Goal: Transaction & Acquisition: Purchase product/service

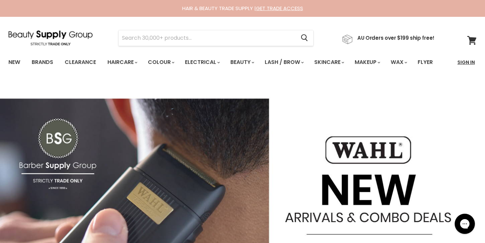
click at [467, 60] on link "Sign In" at bounding box center [466, 62] width 26 height 14
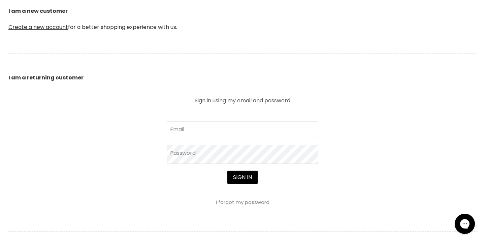
scroll to position [186, 0]
type input "illumehairboutique@icloud.com"
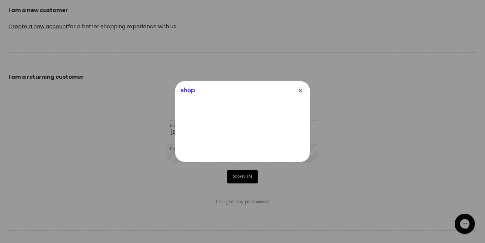
click at [238, 176] on div at bounding box center [242, 121] width 485 height 243
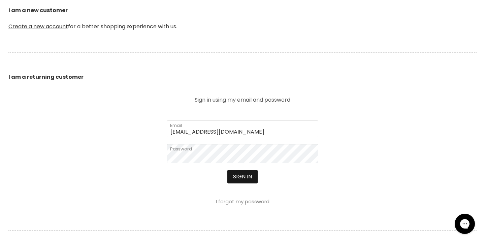
click at [240, 180] on button "Sign in" at bounding box center [242, 176] width 30 height 13
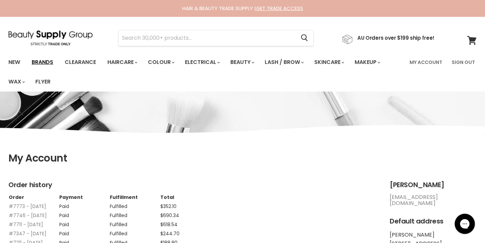
click at [43, 63] on link "Brands" at bounding box center [43, 62] width 32 height 14
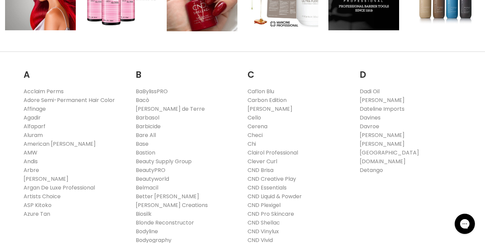
scroll to position [180, 0]
click at [39, 205] on link "ASP Kitoko" at bounding box center [38, 205] width 28 height 8
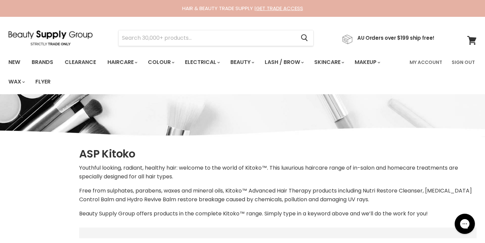
select select "manual"
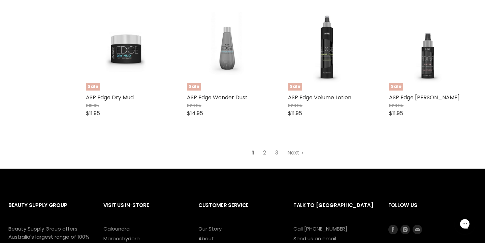
scroll to position [1806, 0]
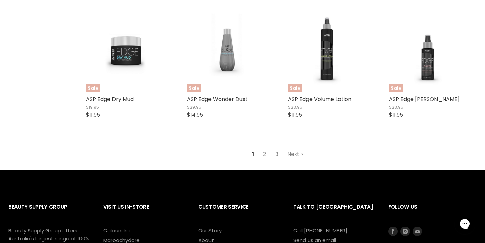
click at [264, 148] on link "2" at bounding box center [264, 154] width 10 height 12
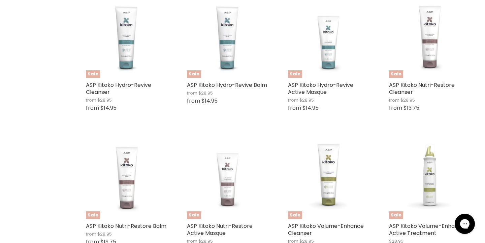
select select "manual"
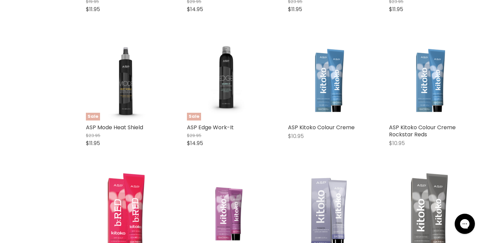
scroll to position [365, 0]
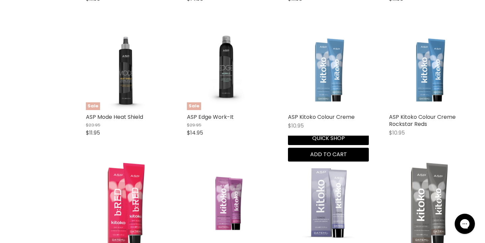
click at [332, 77] on img "Main content" at bounding box center [328, 69] width 81 height 80
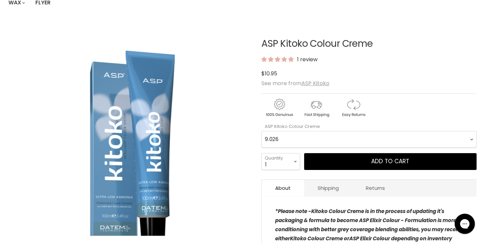
scroll to position [111, 0]
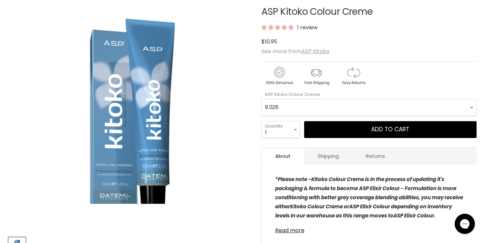
select Creme-0-0 "10.2"
select select "2"
type input "2"
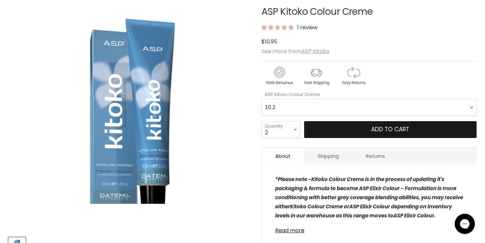
click at [379, 129] on span "Add to cart" at bounding box center [390, 129] width 38 height 8
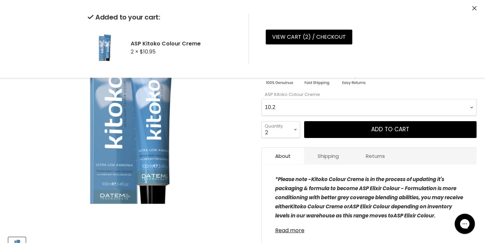
select Creme-0-0 "9.2"
select select "1"
type input "1"
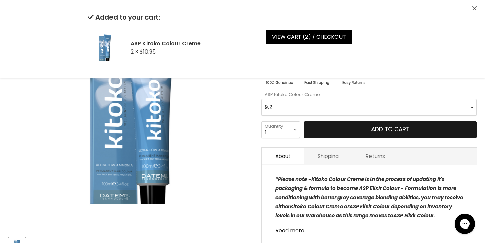
click at [349, 131] on button "Add to cart" at bounding box center [390, 129] width 172 height 17
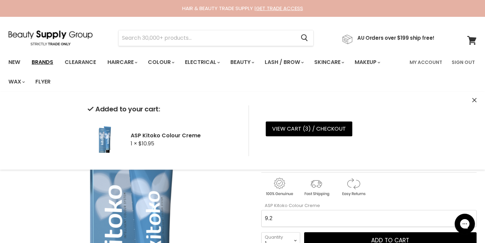
scroll to position [0, 0]
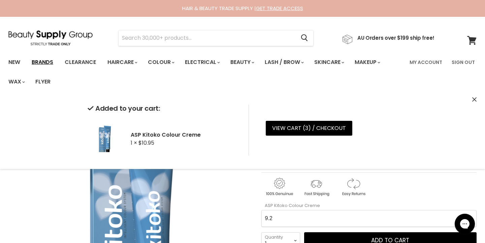
click at [38, 63] on link "Brands" at bounding box center [43, 62] width 32 height 14
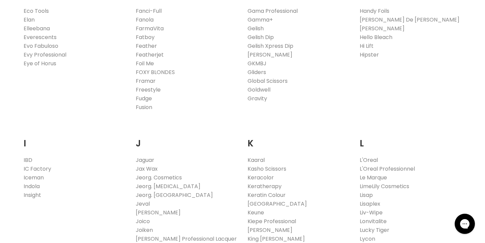
scroll to position [524, 0]
click at [151, 27] on link "FarmaVita" at bounding box center [150, 28] width 28 height 8
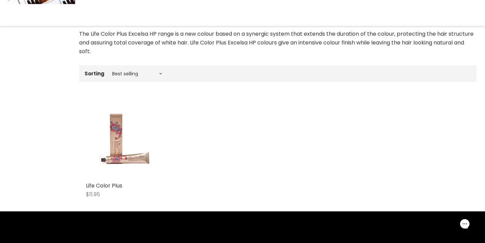
scroll to position [172, 0]
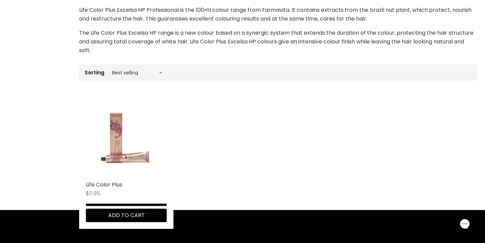
click at [117, 147] on img "Main content" at bounding box center [126, 137] width 54 height 81
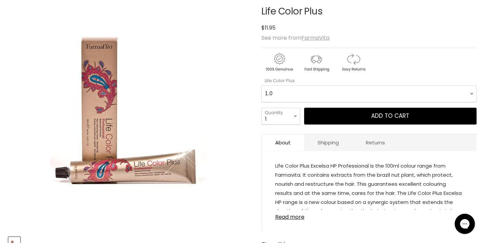
scroll to position [118, 0]
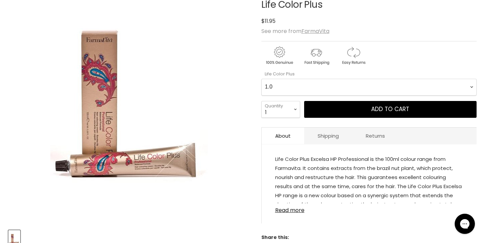
select Plus-0-0 "6.0"
select select "2"
type input "2"
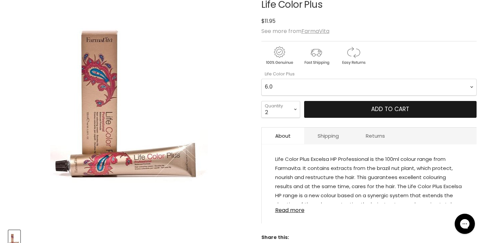
click at [351, 110] on button "Add to cart" at bounding box center [390, 109] width 172 height 17
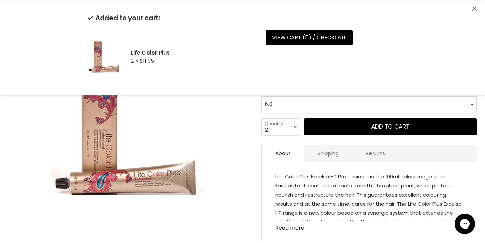
scroll to position [89, 0]
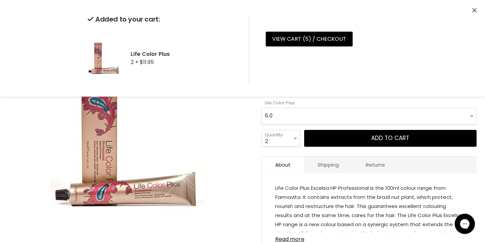
select Plus-0-0 "6.1"
select select "1"
type input "1"
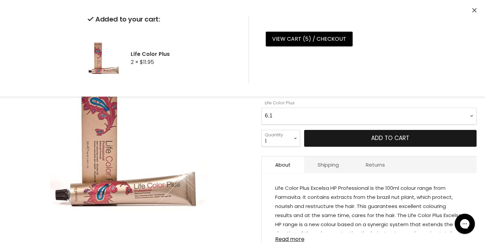
click at [363, 140] on button "Add to cart" at bounding box center [390, 138] width 172 height 17
click at [348, 142] on button "Add to cart" at bounding box center [390, 138] width 172 height 17
click at [364, 142] on button "Add to cart" at bounding box center [390, 138] width 172 height 17
click at [347, 141] on button "Add to cart" at bounding box center [390, 138] width 172 height 17
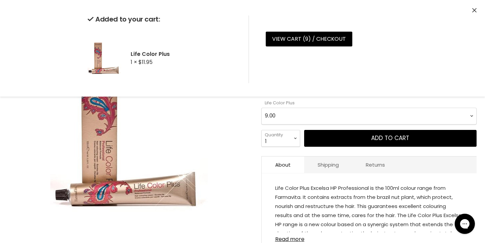
select Plus-0-0 "9.1"
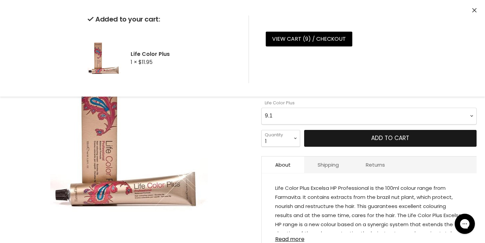
click at [349, 141] on button "Add to cart" at bounding box center [390, 138] width 172 height 17
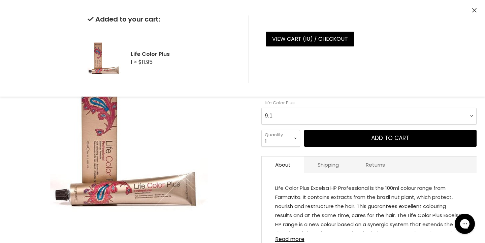
scroll to position [0, 0]
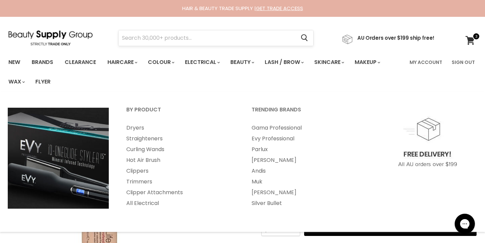
click at [184, 40] on input "Search" at bounding box center [207, 37] width 177 height 15
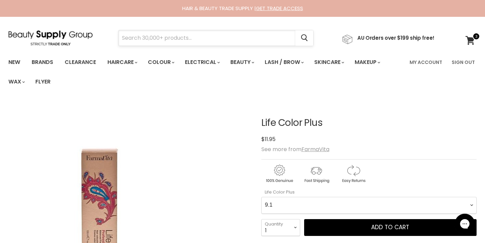
click at [184, 40] on input "Search" at bounding box center [207, 37] width 177 height 15
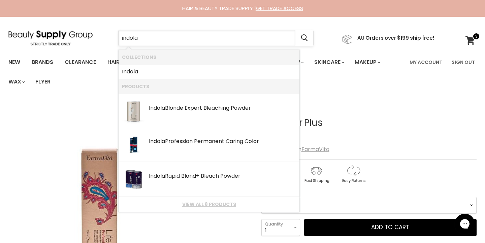
type input "indoor"
drag, startPoint x: 184, startPoint y: 40, endPoint x: 216, endPoint y: 204, distance: 167.1
click at [216, 204] on link "View all 8 products" at bounding box center [209, 204] width 174 height 5
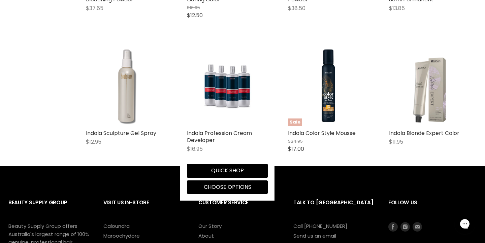
scroll to position [279, 0]
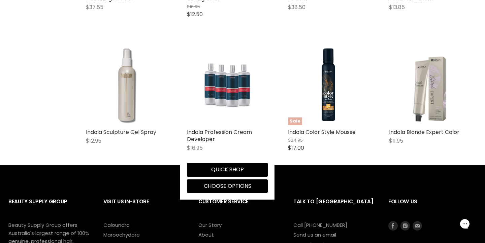
click at [229, 94] on img "Main content" at bounding box center [227, 84] width 54 height 81
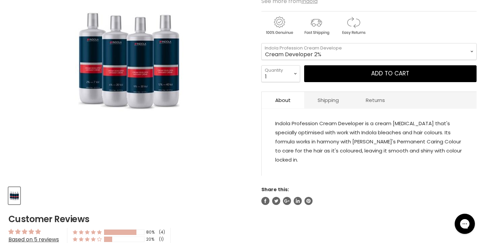
scroll to position [185, 0]
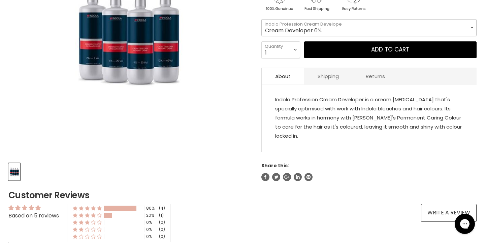
select select "Cream Developer 6%"
select select "2"
type input "2"
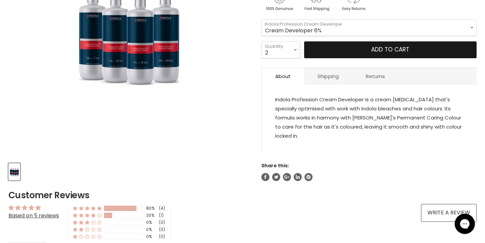
click at [352, 51] on button "Add to cart" at bounding box center [390, 49] width 172 height 17
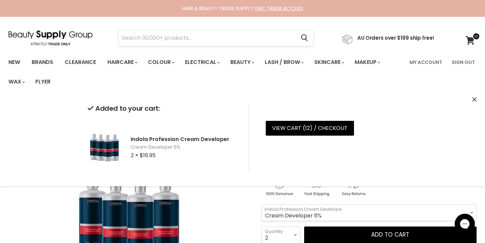
click at [161, 38] on input "Search" at bounding box center [207, 37] width 177 height 15
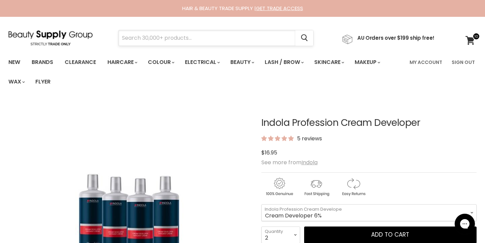
click at [153, 42] on input "Search" at bounding box center [207, 37] width 177 height 15
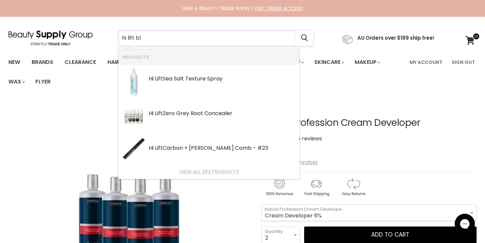
type input "hi lift blu"
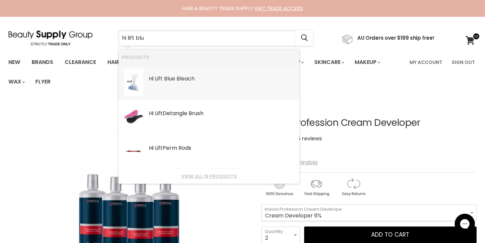
click at [156, 81] on b "Lift" at bounding box center [159, 79] width 8 height 8
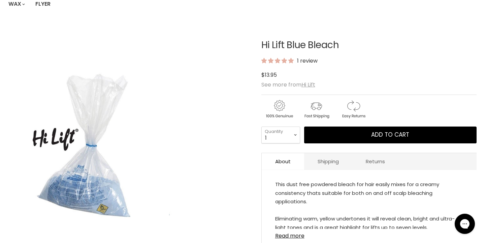
scroll to position [90, 0]
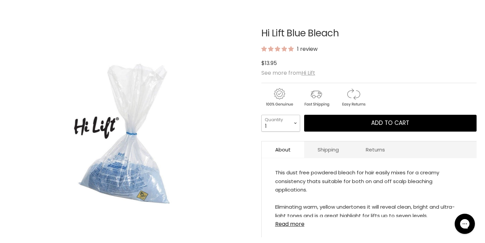
select select "2"
type input "2"
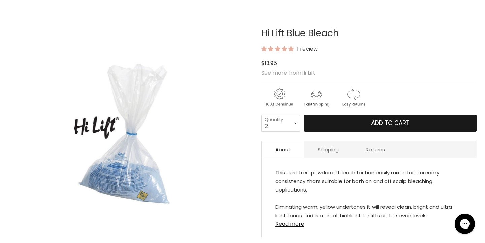
click at [358, 123] on button "Add to cart" at bounding box center [390, 123] width 172 height 17
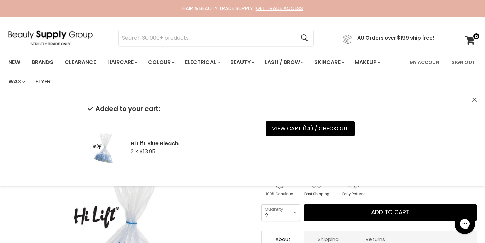
scroll to position [0, 0]
click at [182, 38] on input "Search" at bounding box center [207, 37] width 177 height 15
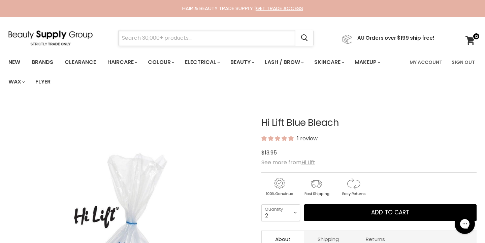
click at [163, 39] on input "Search" at bounding box center [207, 37] width 177 height 15
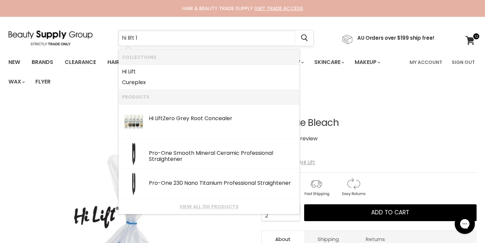
type input "hi lift 10"
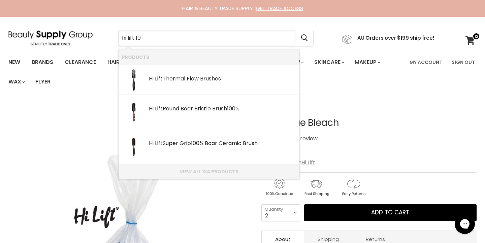
click at [217, 173] on link "View all 134 products" at bounding box center [209, 171] width 174 height 5
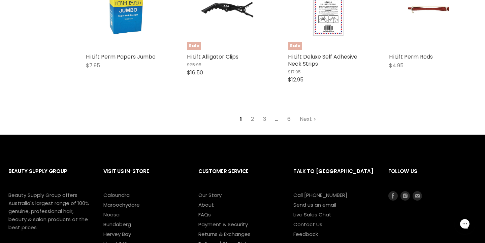
scroll to position [892, 0]
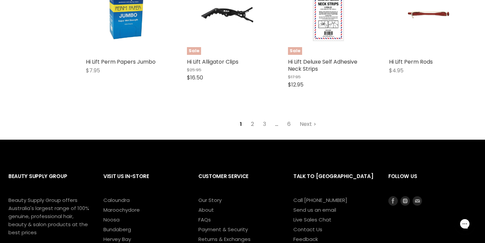
click at [253, 122] on link "2" at bounding box center [252, 124] width 10 height 12
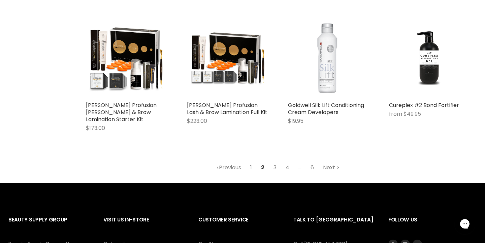
scroll to position [879, 0]
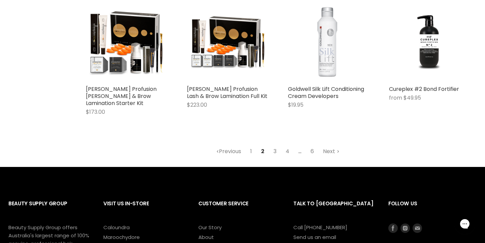
click at [274, 145] on link "3" at bounding box center [275, 151] width 10 height 12
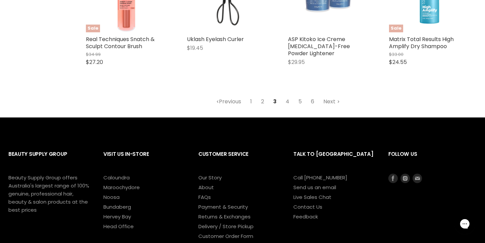
scroll to position [918, 0]
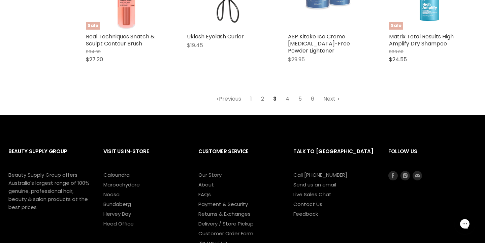
click at [289, 98] on link "4" at bounding box center [287, 99] width 11 height 12
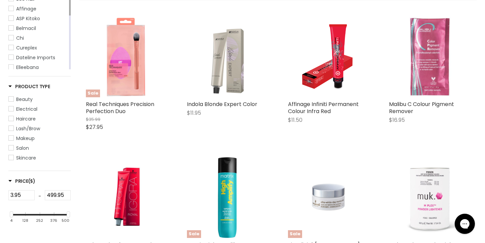
scroll to position [159, 0]
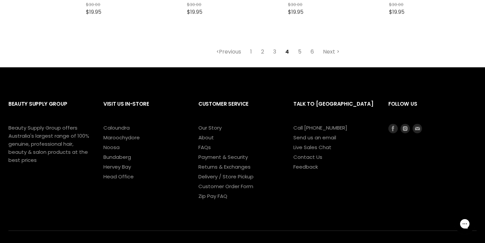
click at [300, 48] on link "5" at bounding box center [299, 52] width 11 height 12
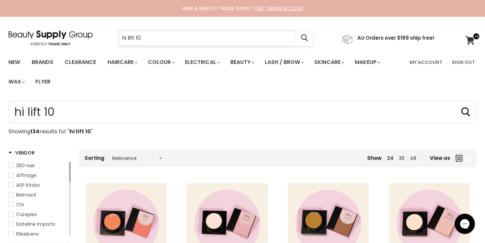
click at [150, 37] on input "hi lift 10" at bounding box center [207, 37] width 177 height 15
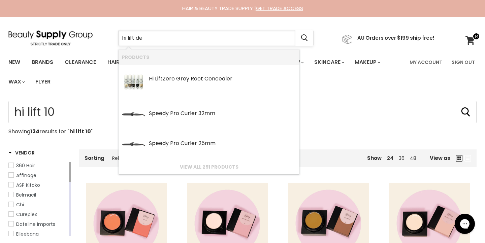
type input "hi lift dev"
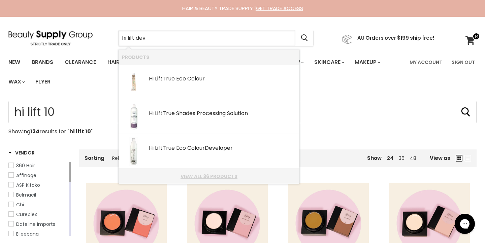
click at [197, 177] on link "View all 36 products" at bounding box center [209, 176] width 174 height 5
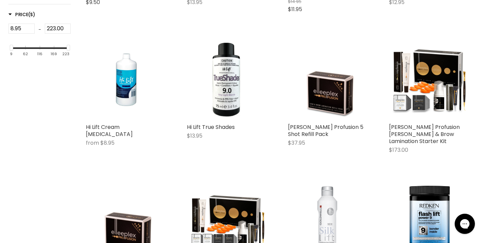
scroll to position [282, 0]
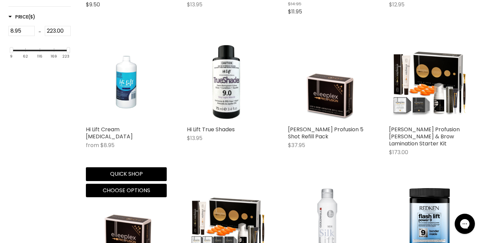
click at [128, 98] on img "Main content" at bounding box center [126, 82] width 54 height 81
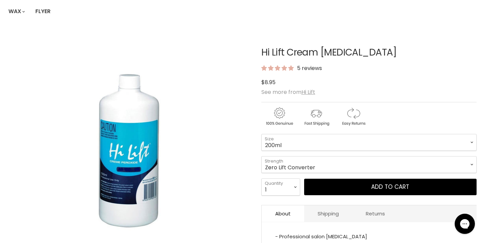
scroll to position [90, 0]
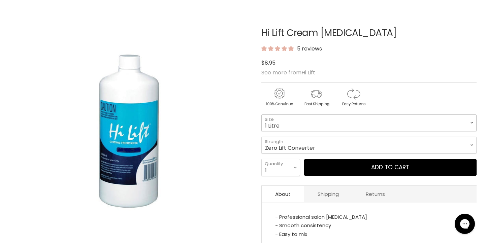
select select "1 Litre"
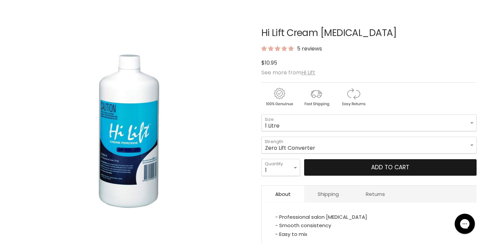
click at [345, 169] on button "Add to cart" at bounding box center [390, 167] width 172 height 17
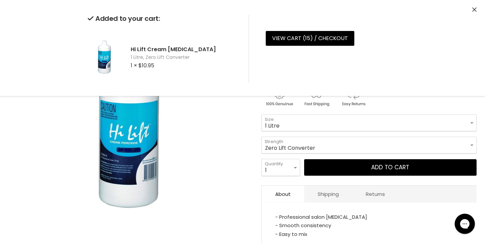
select select "10 Vol"
select select "1 Litre"
select select "10 Vol"
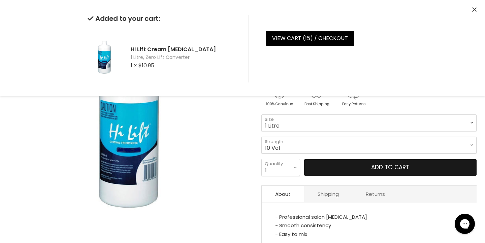
click at [351, 171] on button "Add to cart" at bounding box center [390, 167] width 172 height 17
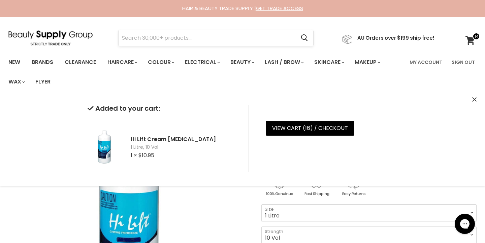
click at [193, 40] on input "Search" at bounding box center [207, 37] width 177 height 15
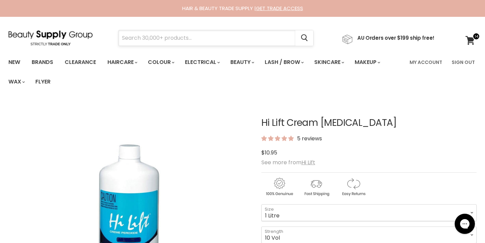
click at [188, 34] on input "Search" at bounding box center [207, 37] width 177 height 15
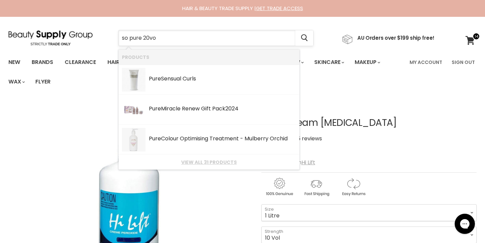
type input "so pure 20vol"
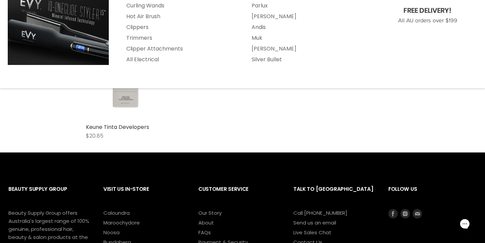
scroll to position [143, 0]
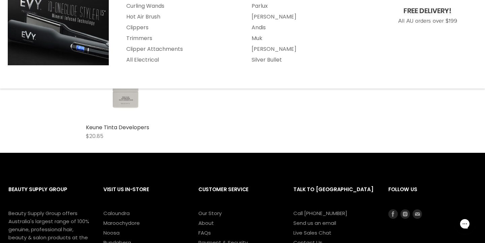
click at [204, 132] on div "Keune Tinta Developers $20.85 Keune Quick shop Choose options" at bounding box center [277, 93] width 397 height 120
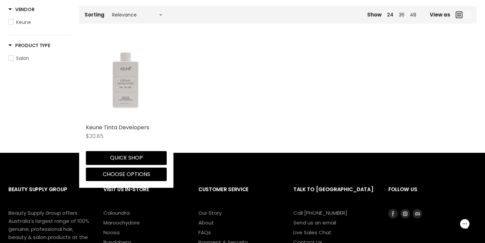
click at [122, 80] on img "Main content" at bounding box center [126, 80] width 81 height 66
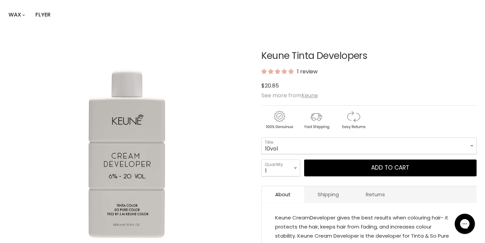
scroll to position [78, 0]
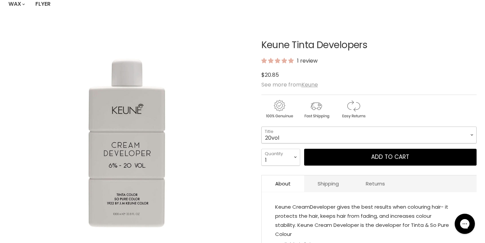
select select "20vol"
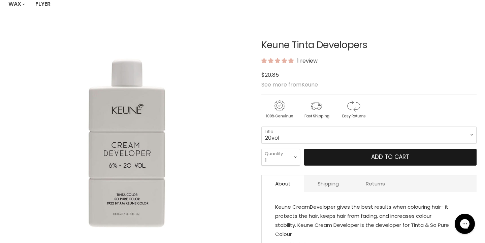
click at [380, 155] on button "Add to cart" at bounding box center [390, 157] width 172 height 17
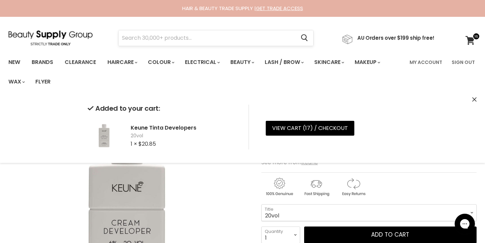
click at [182, 38] on input "Search" at bounding box center [207, 37] width 177 height 15
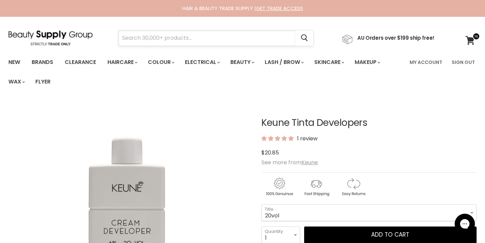
click at [277, 39] on input "Search" at bounding box center [207, 37] width 177 height 15
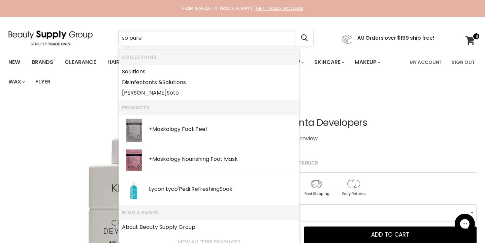
type input "so pure 6"
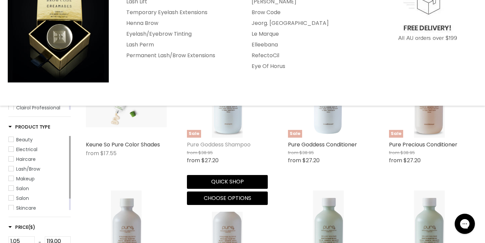
scroll to position [126, 0]
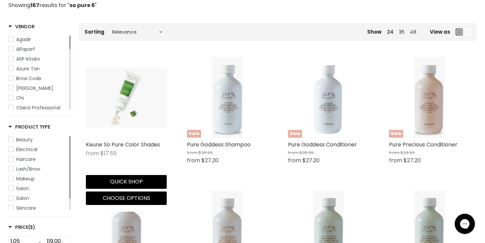
click at [138, 107] on img "Main content" at bounding box center [126, 97] width 81 height 60
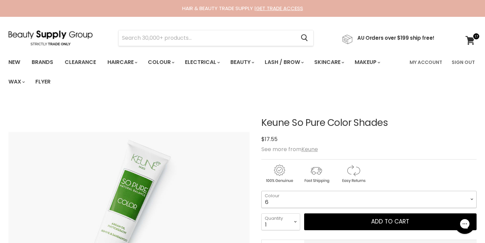
select select "6"
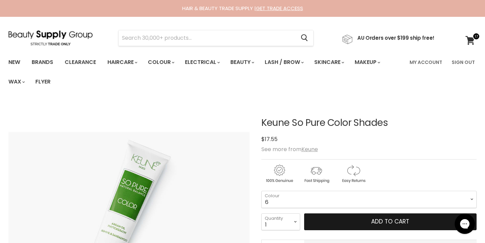
click at [350, 222] on button "Add to cart" at bounding box center [390, 221] width 172 height 17
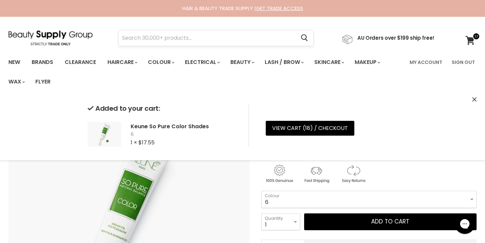
click at [203, 37] on input "Search" at bounding box center [207, 37] width 177 height 15
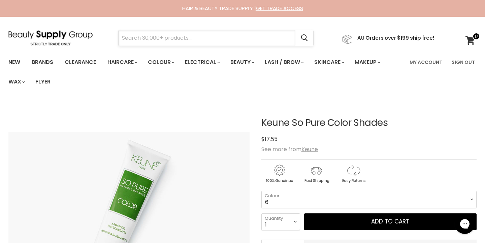
click at [268, 40] on input "Search" at bounding box center [207, 37] width 177 height 15
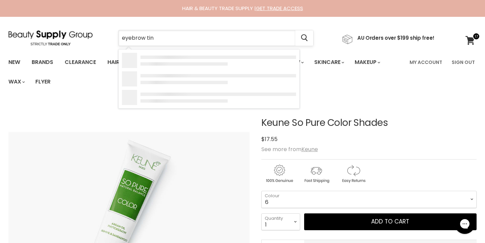
type input "eyebrow tint"
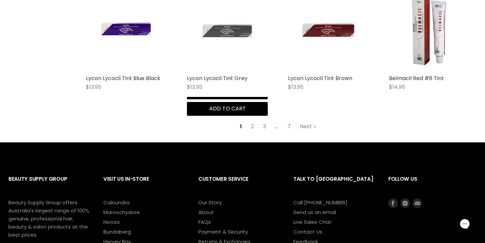
scroll to position [871, 0]
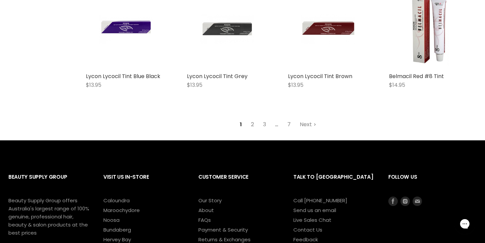
click at [253, 122] on link "2" at bounding box center [252, 125] width 10 height 12
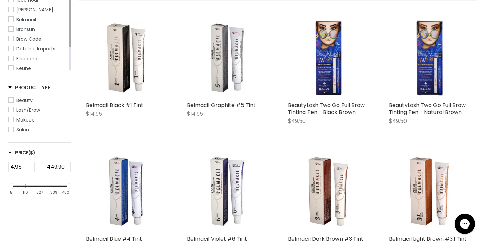
scroll to position [159, 0]
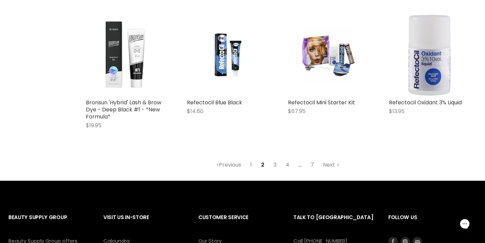
click at [277, 163] on link "3" at bounding box center [275, 165] width 10 height 12
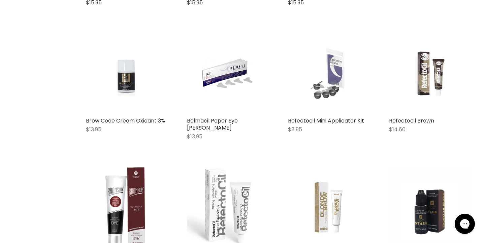
scroll to position [432, 0]
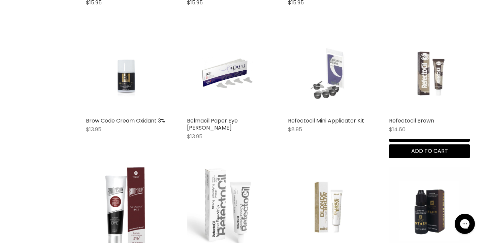
click at [435, 79] on img "Main content" at bounding box center [429, 73] width 54 height 81
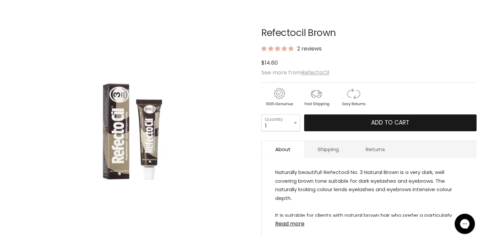
scroll to position [90, 0]
click at [368, 125] on button "Add to cart" at bounding box center [390, 122] width 172 height 17
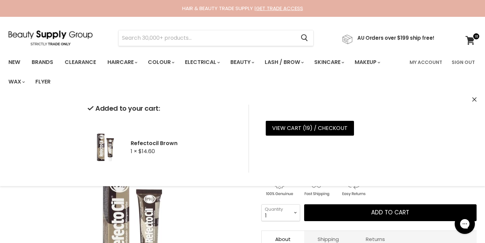
scroll to position [0, 0]
click at [164, 40] on input "Search" at bounding box center [207, 37] width 177 height 15
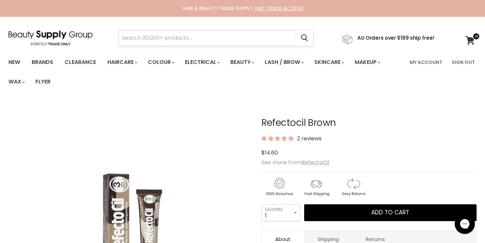
click at [183, 40] on input "Search" at bounding box center [207, 37] width 177 height 15
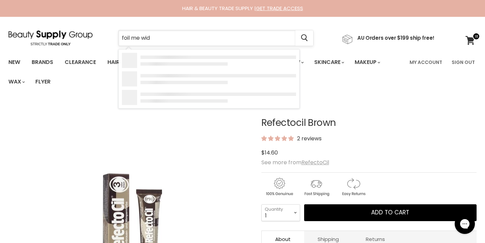
type input "foil me wide"
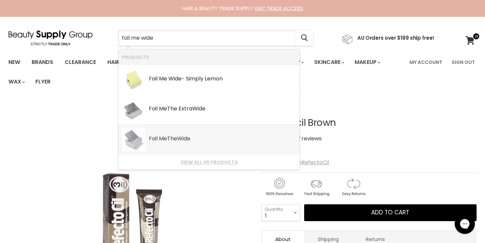
click at [190, 137] on b "Wide" at bounding box center [183, 139] width 13 height 8
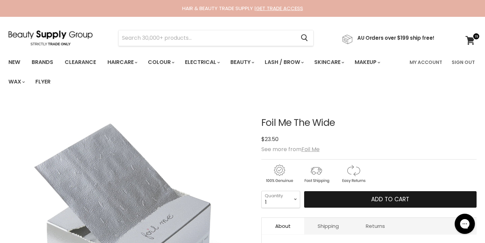
click at [398, 201] on span "Add to cart" at bounding box center [390, 199] width 38 height 8
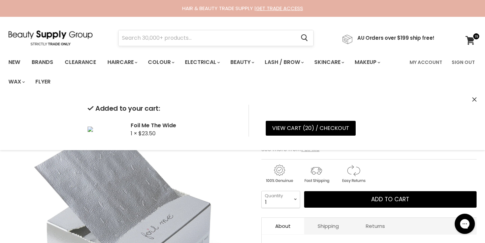
click at [174, 39] on input "Search" at bounding box center [207, 37] width 177 height 15
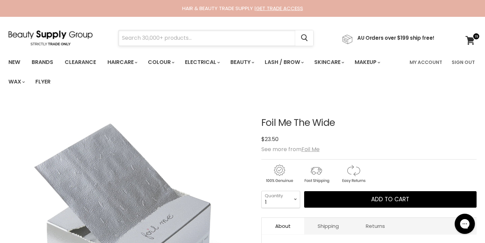
click at [275, 36] on input "Search" at bounding box center [207, 37] width 177 height 15
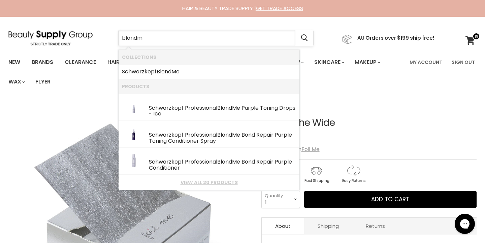
type input "blonde"
drag, startPoint x: 274, startPoint y: 36, endPoint x: 169, endPoint y: 72, distance: 111.7
click at [169, 72] on b "BlondM" at bounding box center [167, 72] width 20 height 8
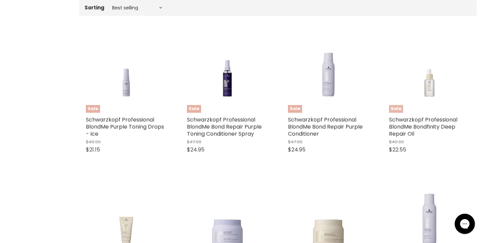
scroll to position [230, 0]
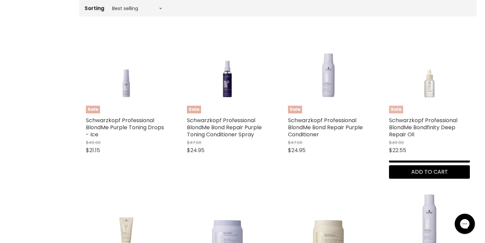
click at [430, 97] on img "Main content" at bounding box center [429, 73] width 81 height 61
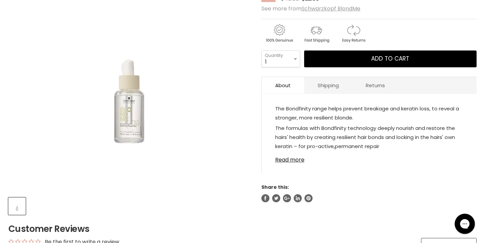
scroll to position [152, 0]
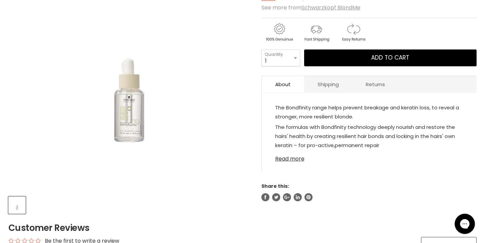
click at [293, 162] on link "Read more" at bounding box center [369, 157] width 188 height 10
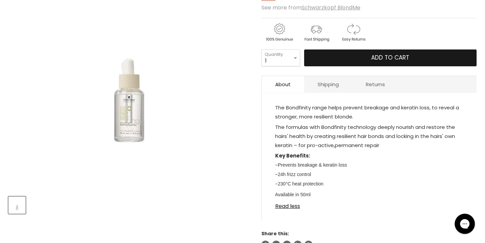
click at [372, 58] on span "Add to cart" at bounding box center [390, 58] width 38 height 8
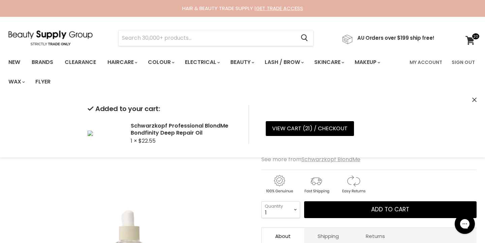
scroll to position [0, 0]
click at [472, 38] on span at bounding box center [475, 36] width 8 height 7
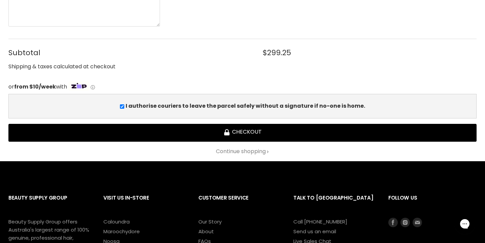
scroll to position [1399, 0]
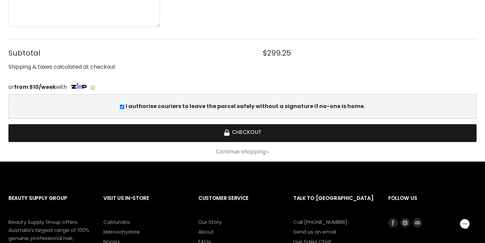
click at [240, 132] on button "Checkout" at bounding box center [242, 133] width 468 height 18
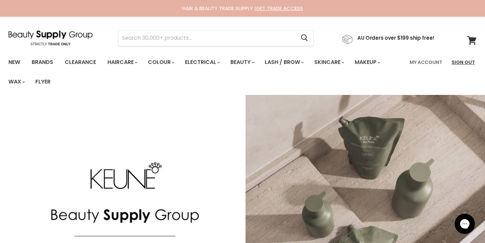
click at [463, 62] on link "Sign Out" at bounding box center [463, 62] width 31 height 14
